Goal: Information Seeking & Learning: Learn about a topic

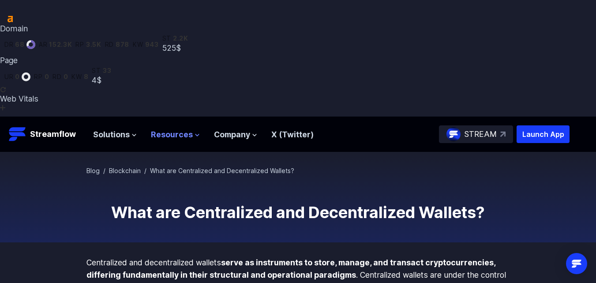
click at [169, 128] on span "Resources" at bounding box center [172, 134] width 42 height 12
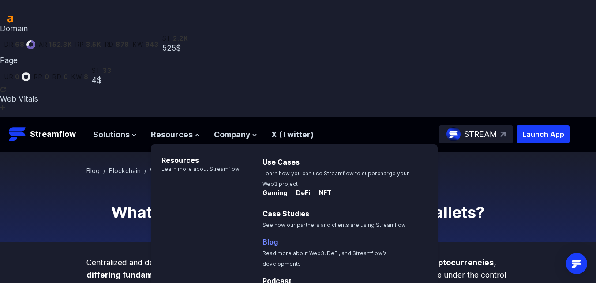
click at [276, 237] on link "Blog" at bounding box center [270, 241] width 15 height 9
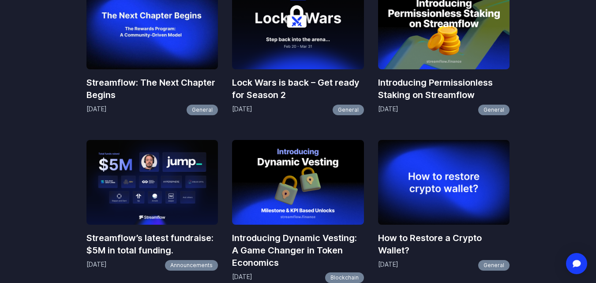
scroll to position [795, 0]
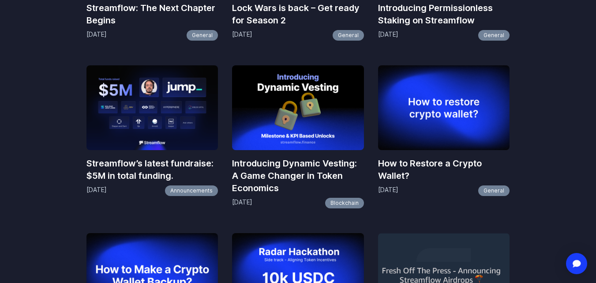
click at [398, 157] on h3 "How to Restore a Crypto Wallet?" at bounding box center [444, 169] width 132 height 25
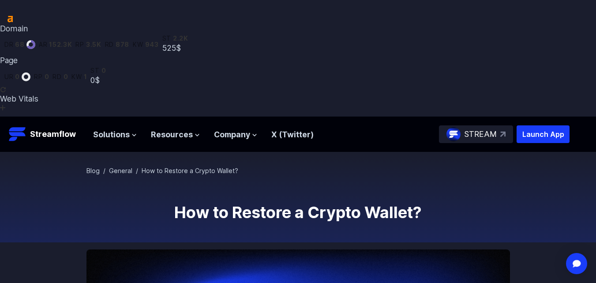
scroll to position [1444, 0]
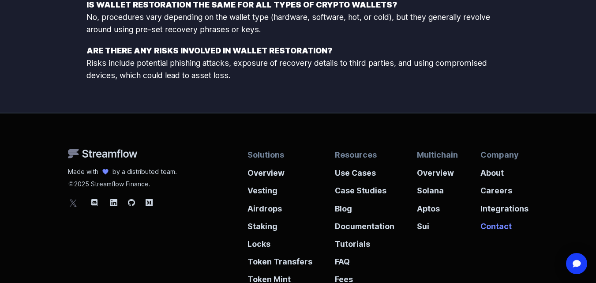
click at [505, 215] on p "Contact" at bounding box center [505, 224] width 48 height 18
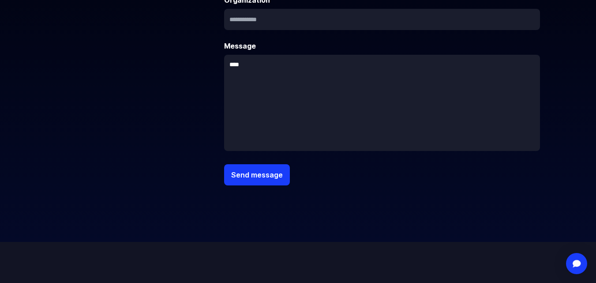
scroll to position [441, 0]
